Goal: Task Accomplishment & Management: Use online tool/utility

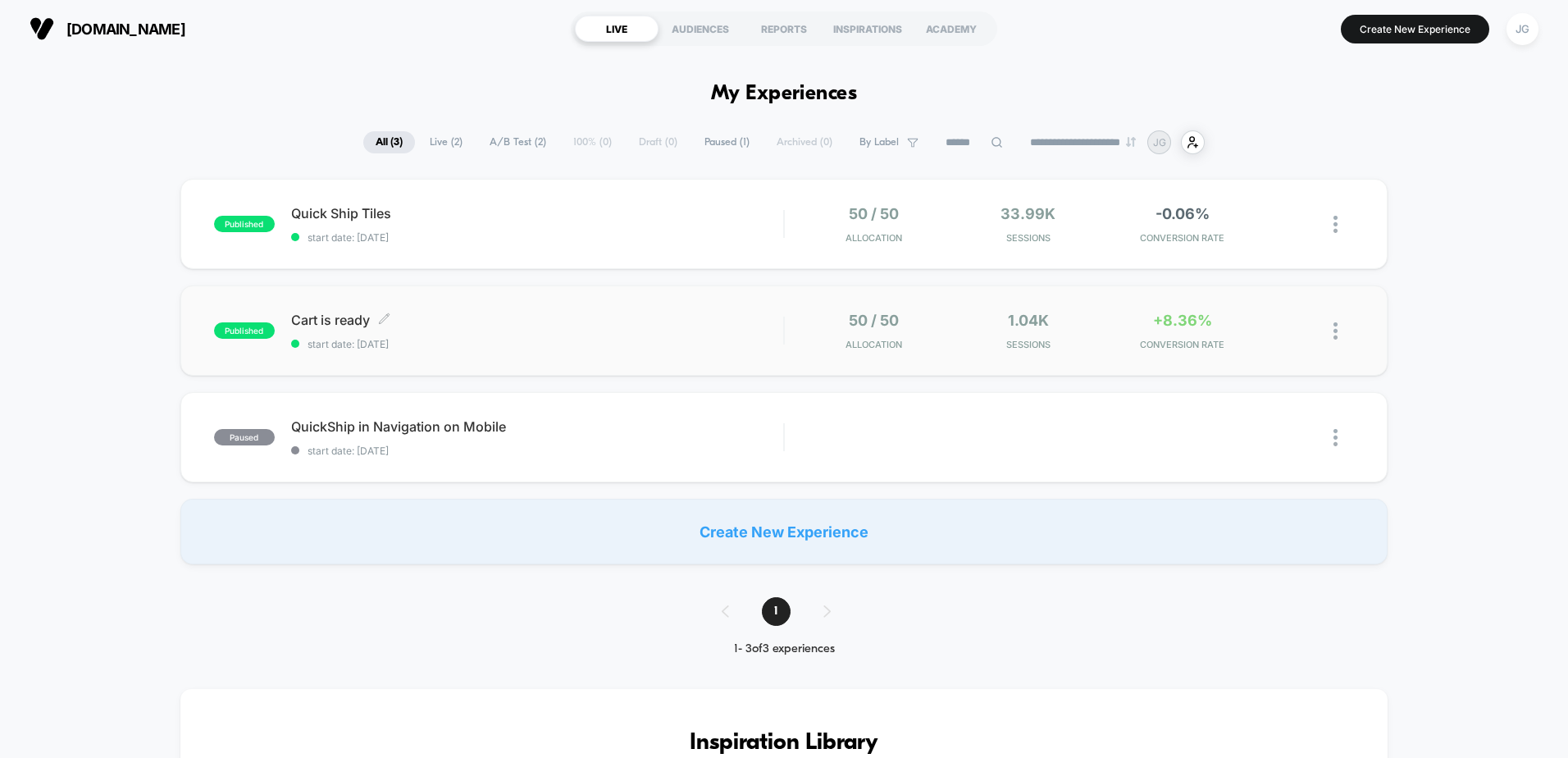
click at [598, 318] on span "Cart is ready Click to edit experience details" at bounding box center [537, 319] width 492 height 17
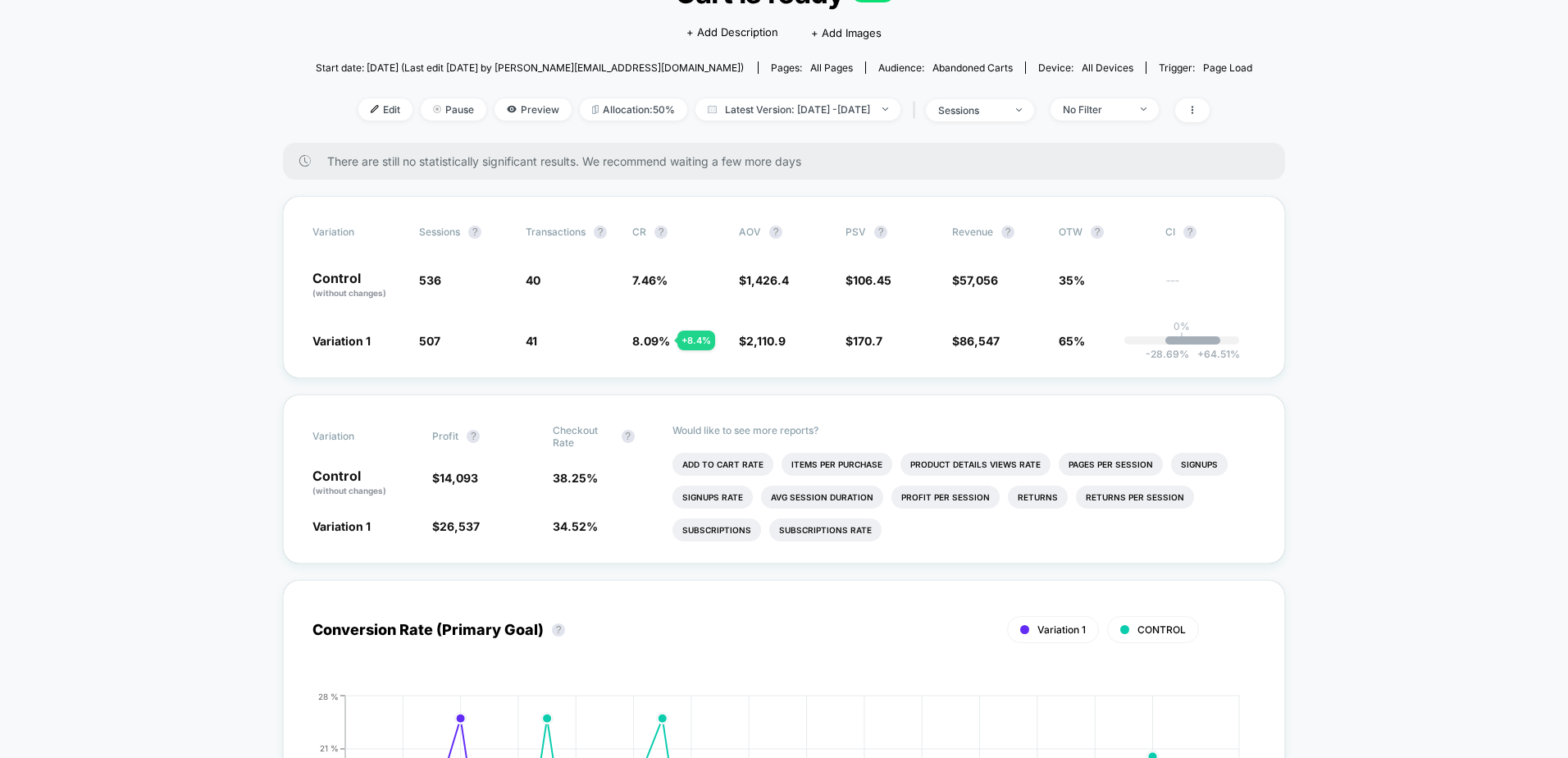
scroll to position [164, 0]
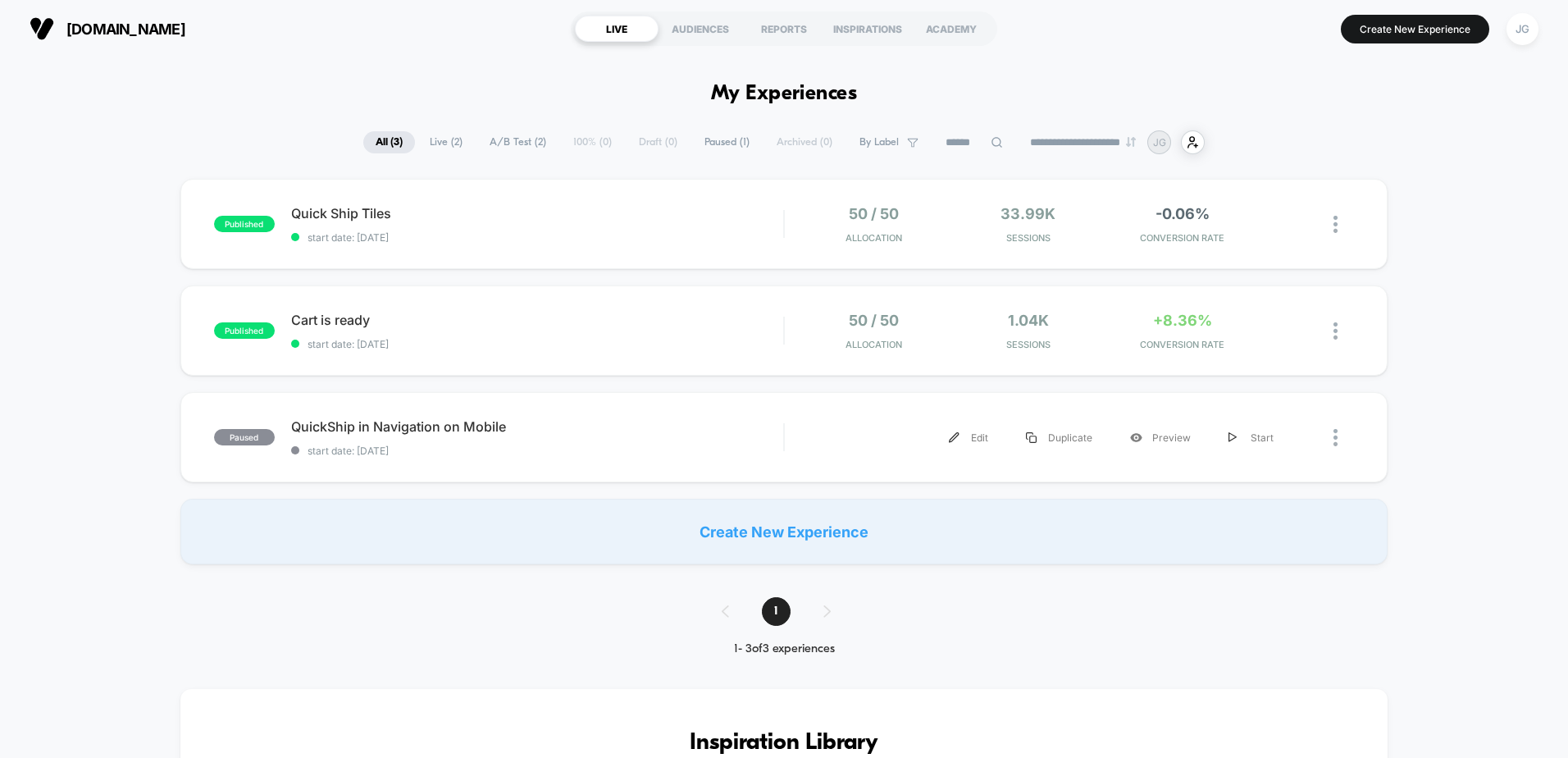
drag, startPoint x: 1336, startPoint y: 471, endPoint x: 1272, endPoint y: 468, distance: 64.1
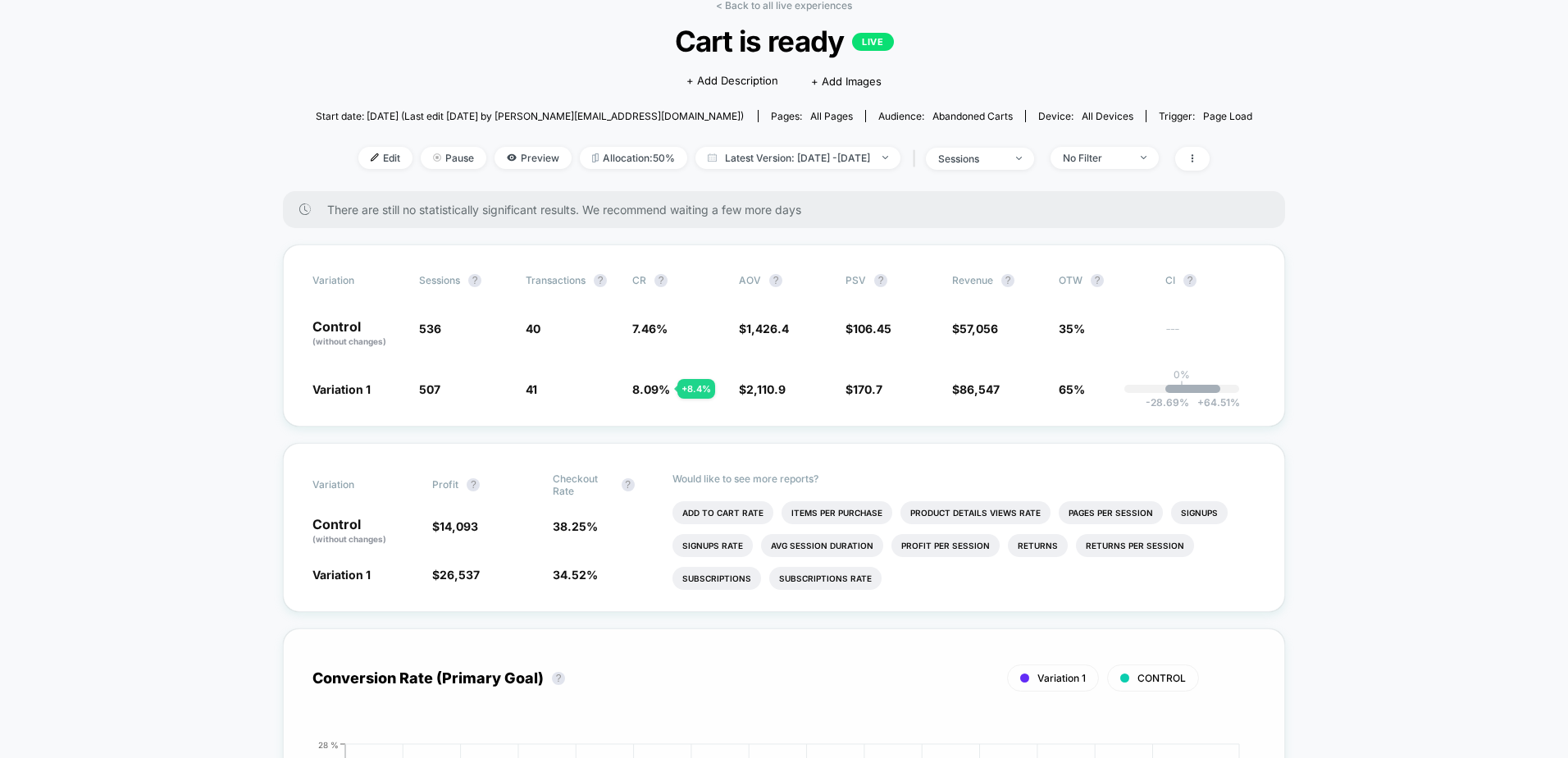
scroll to position [82, 0]
